Goal: Use online tool/utility: Utilize a website feature to perform a specific function

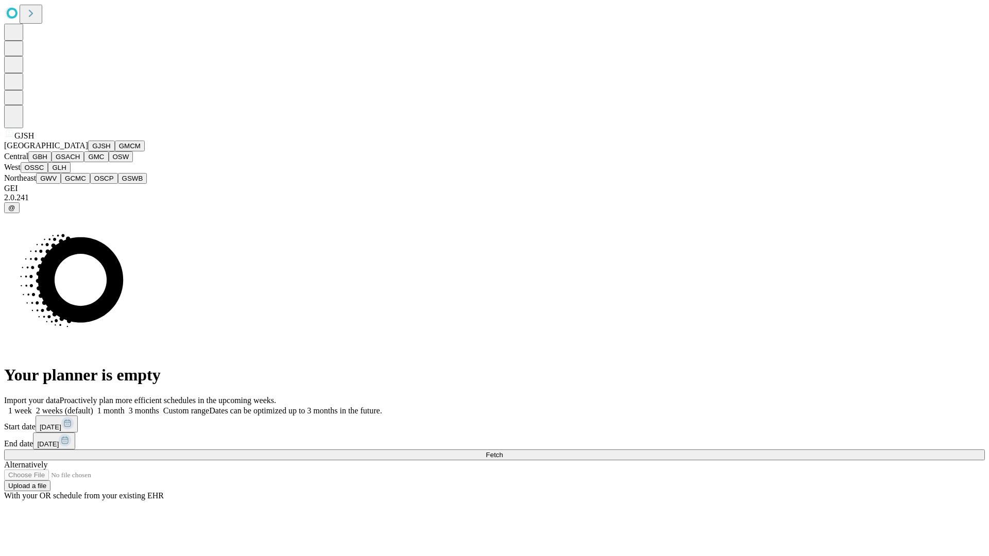
click at [88, 151] on button "GJSH" at bounding box center [101, 146] width 27 height 11
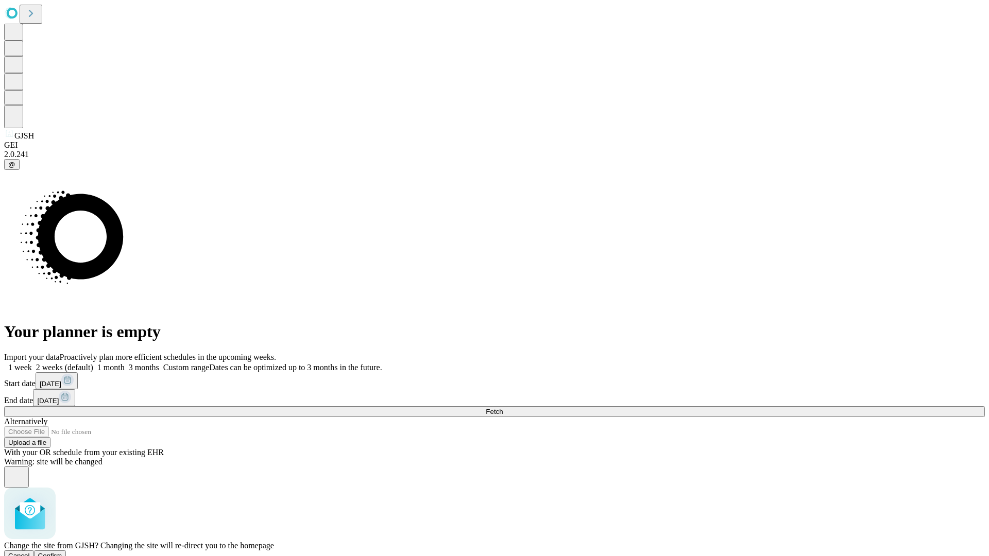
click at [62, 552] on span "Confirm" at bounding box center [50, 556] width 24 height 8
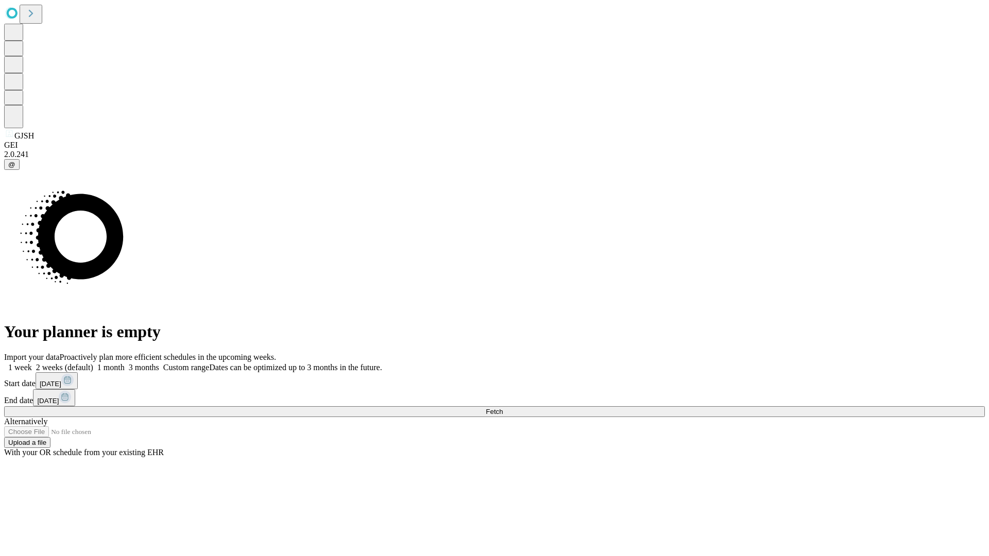
click at [32, 363] on label "1 week" at bounding box center [18, 367] width 28 height 9
click at [503, 408] on span "Fetch" at bounding box center [494, 412] width 17 height 8
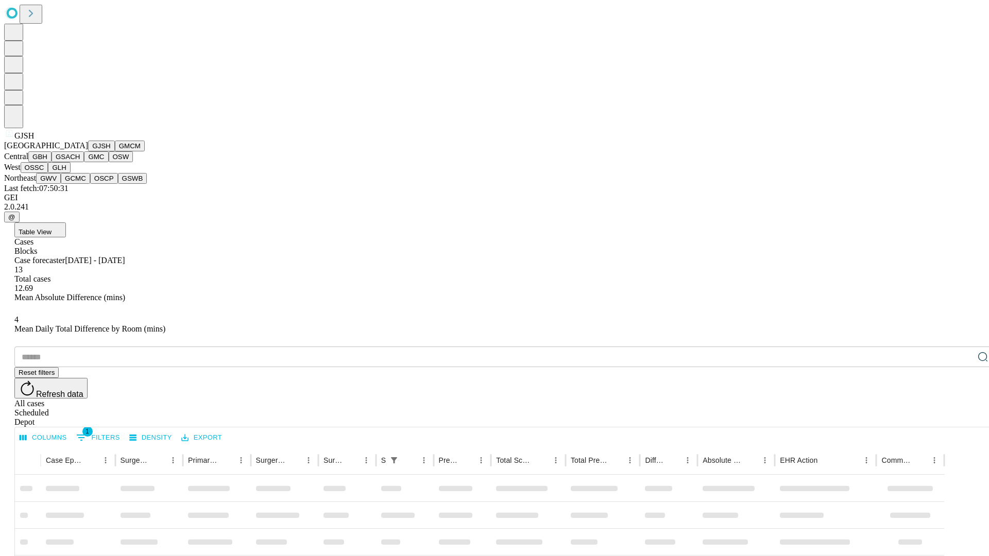
click at [115, 151] on button "GMCM" at bounding box center [130, 146] width 30 height 11
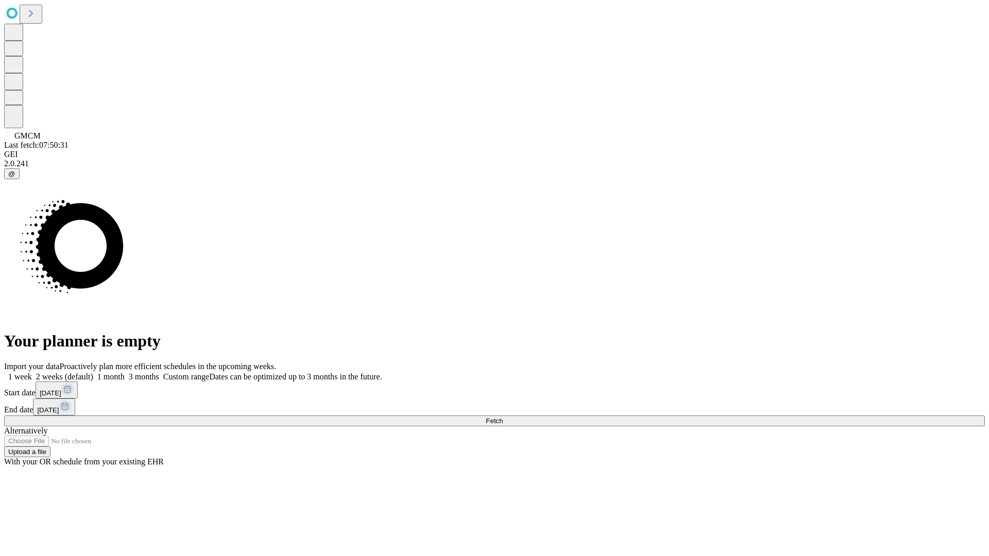
click at [32, 372] on label "1 week" at bounding box center [18, 376] width 28 height 9
click at [503, 417] on span "Fetch" at bounding box center [494, 421] width 17 height 8
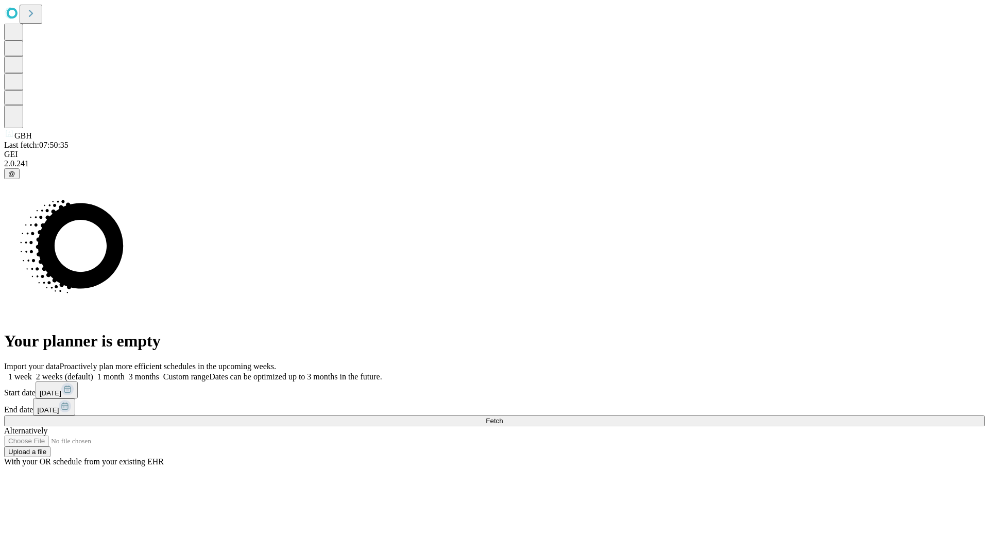
click at [32, 372] on label "1 week" at bounding box center [18, 376] width 28 height 9
click at [503, 417] on span "Fetch" at bounding box center [494, 421] width 17 height 8
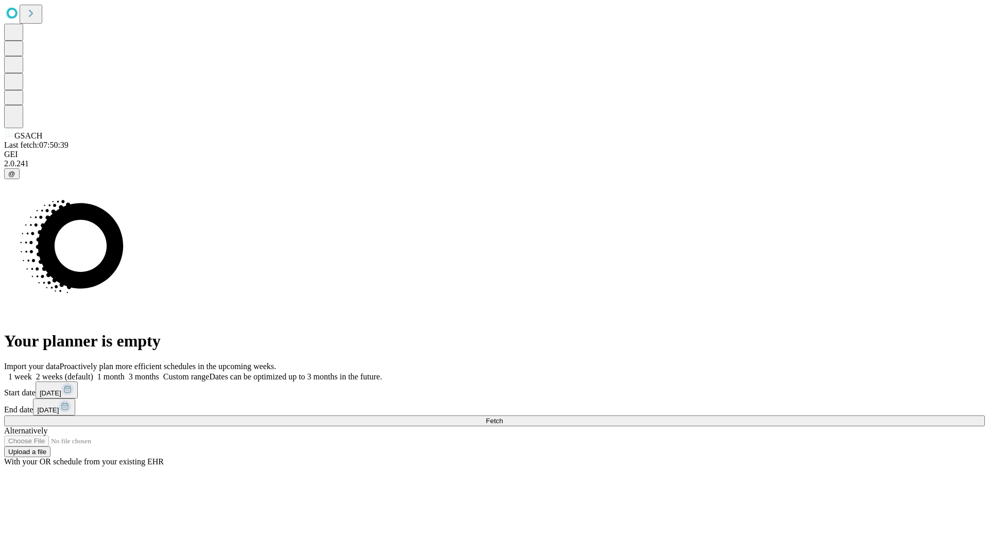
click at [32, 372] on label "1 week" at bounding box center [18, 376] width 28 height 9
click at [503, 417] on span "Fetch" at bounding box center [494, 421] width 17 height 8
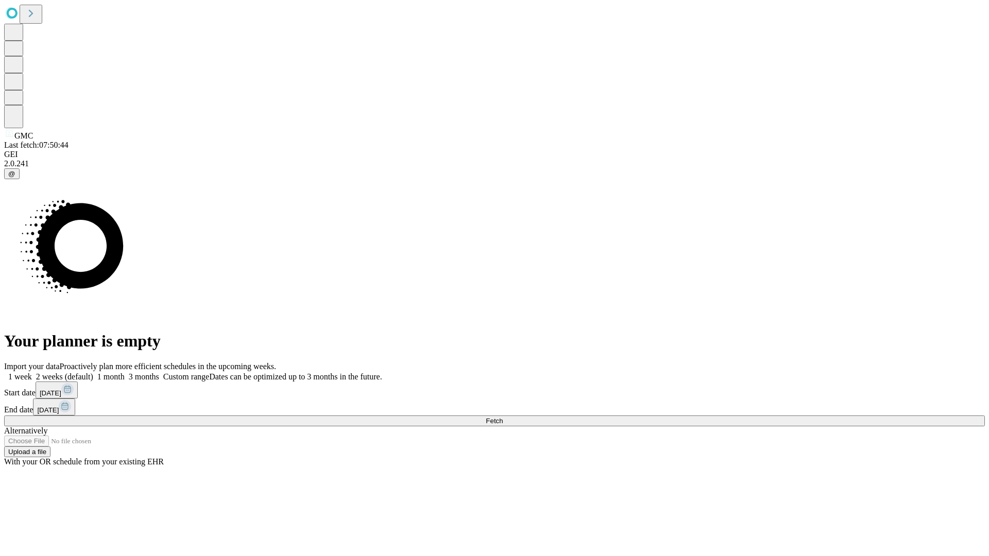
click at [32, 372] on label "1 week" at bounding box center [18, 376] width 28 height 9
click at [503, 417] on span "Fetch" at bounding box center [494, 421] width 17 height 8
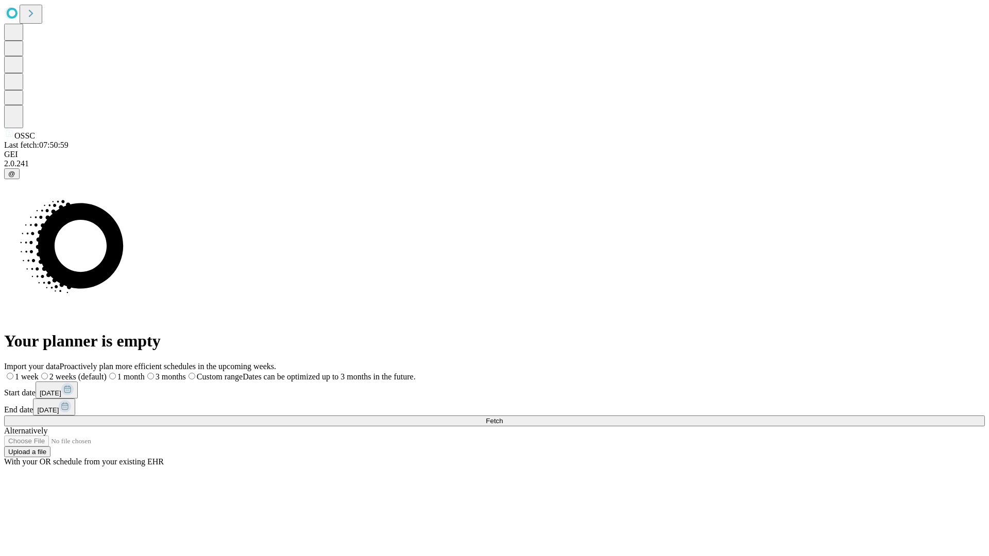
click at [39, 372] on label "1 week" at bounding box center [21, 376] width 35 height 9
click at [503, 417] on span "Fetch" at bounding box center [494, 421] width 17 height 8
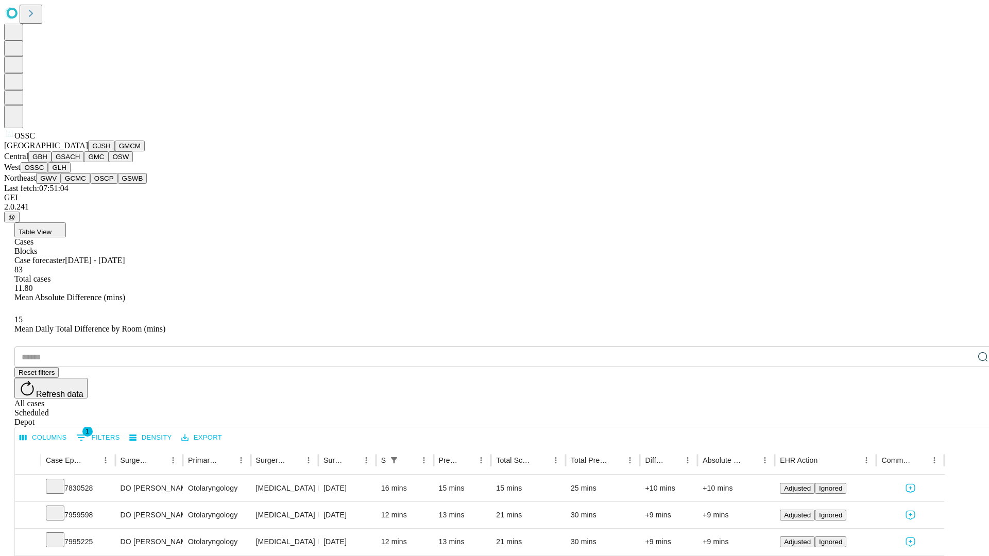
click at [70, 173] on button "GLH" at bounding box center [59, 167] width 22 height 11
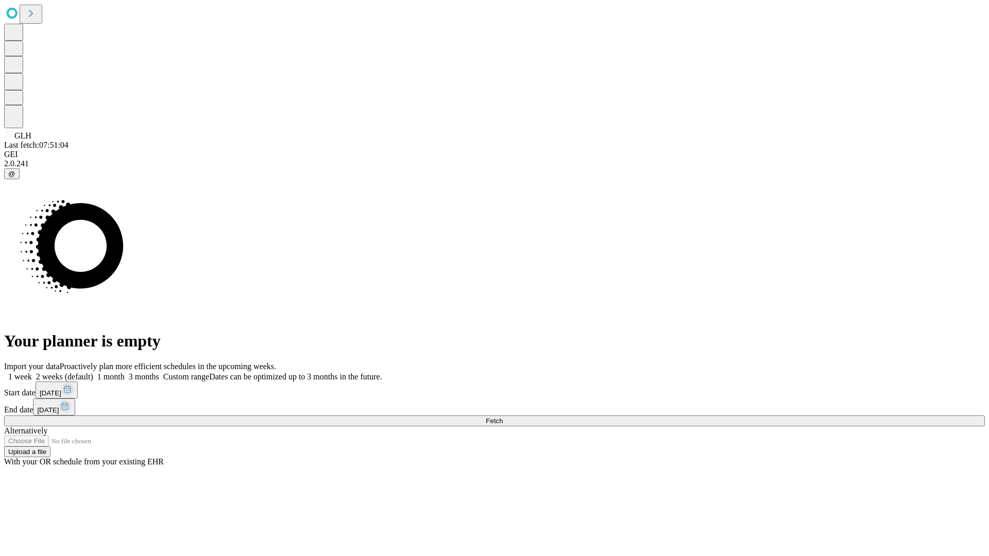
click at [32, 372] on label "1 week" at bounding box center [18, 376] width 28 height 9
click at [503, 417] on span "Fetch" at bounding box center [494, 421] width 17 height 8
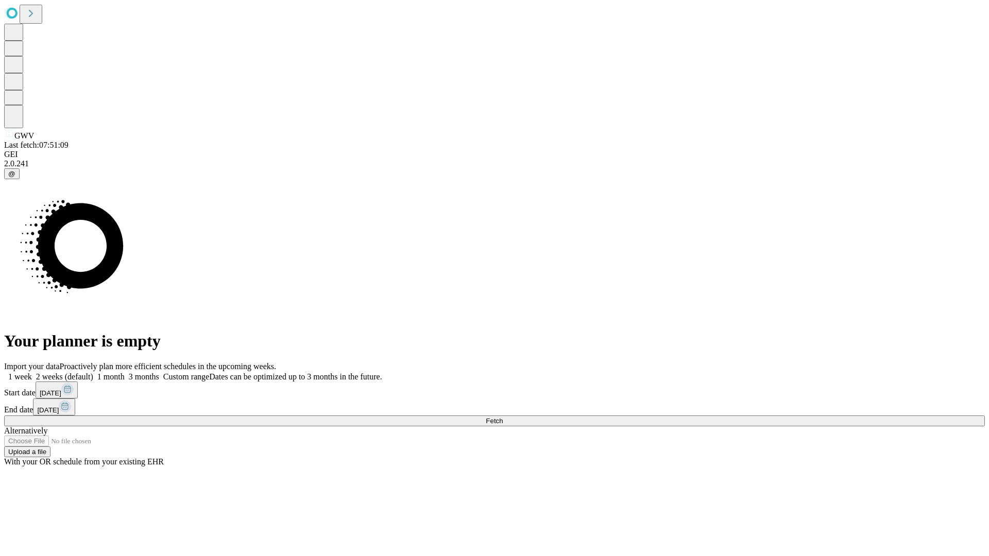
click at [503, 417] on span "Fetch" at bounding box center [494, 421] width 17 height 8
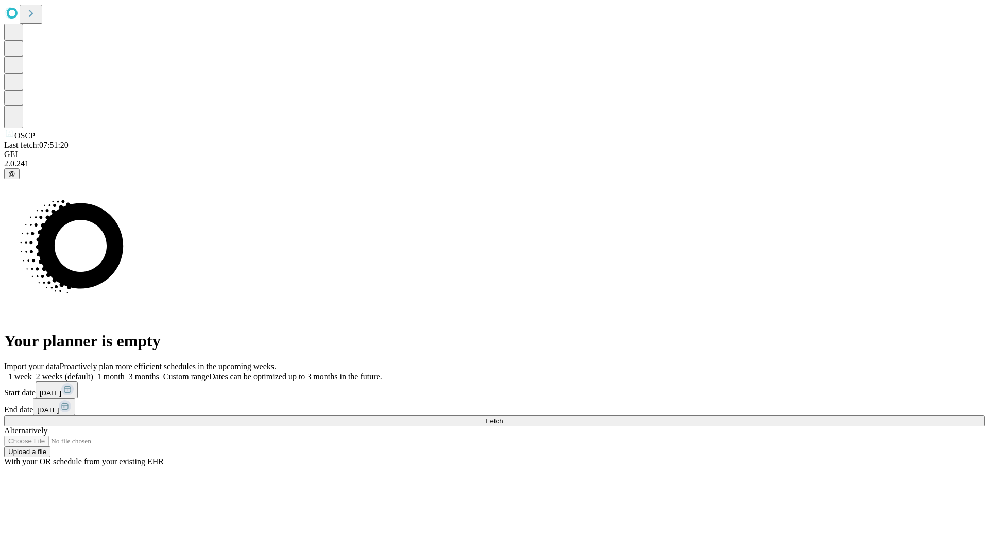
click at [32, 372] on label "1 week" at bounding box center [18, 376] width 28 height 9
click at [503, 417] on span "Fetch" at bounding box center [494, 421] width 17 height 8
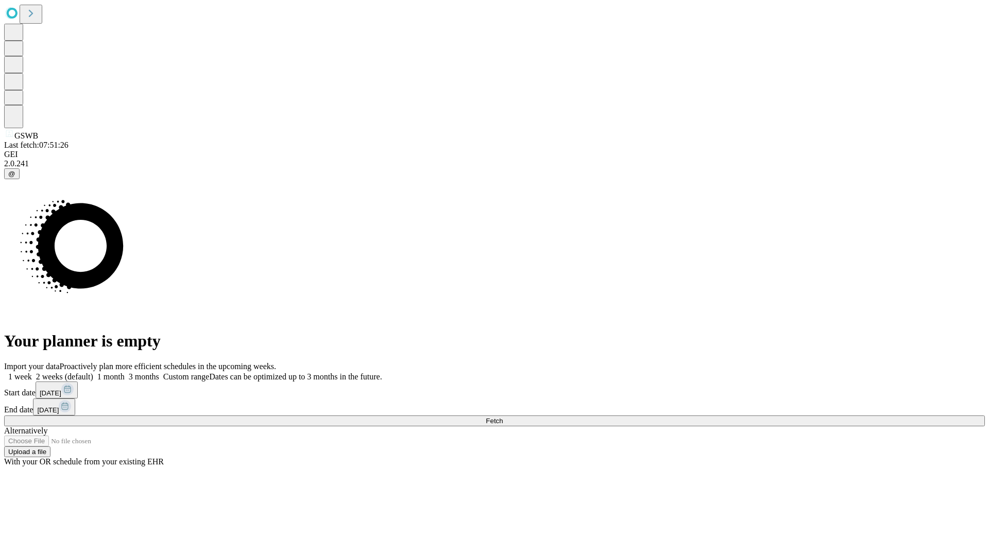
click at [32, 372] on label "1 week" at bounding box center [18, 376] width 28 height 9
click at [503, 417] on span "Fetch" at bounding box center [494, 421] width 17 height 8
